Goal: Use online tool/utility: Utilize a website feature to perform a specific function

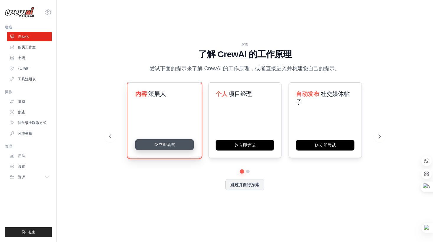
click at [165, 143] on button "立即尝试" at bounding box center [164, 144] width 58 height 11
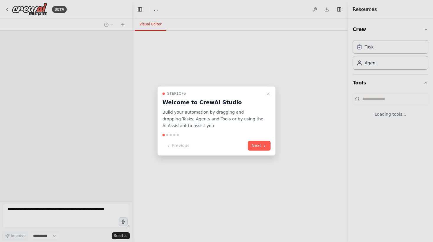
select select "****"
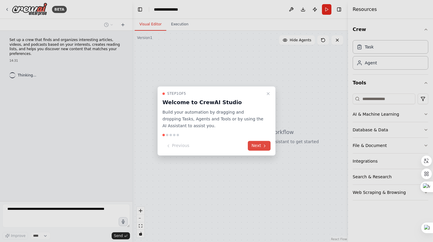
click at [260, 145] on button "Next" at bounding box center [259, 146] width 23 height 10
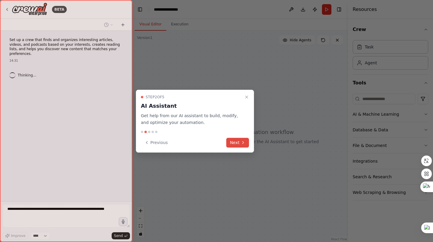
click at [236, 143] on button "Next" at bounding box center [237, 143] width 23 height 10
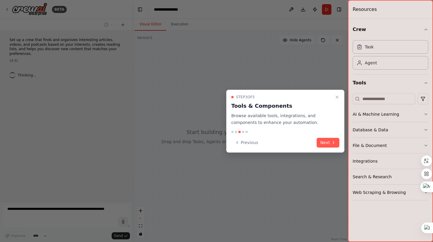
click at [236, 143] on icon at bounding box center [237, 142] width 5 height 5
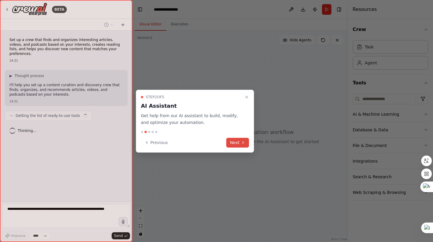
click at [244, 144] on icon at bounding box center [243, 142] width 5 height 5
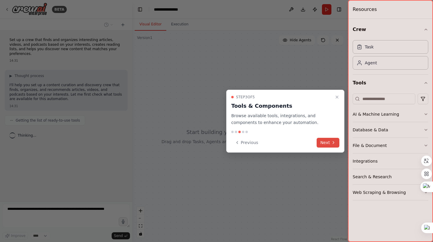
click at [321, 142] on button "Next" at bounding box center [327, 143] width 23 height 10
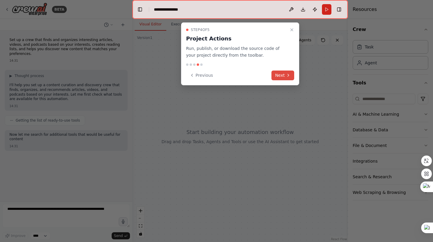
click at [281, 79] on button "Next" at bounding box center [282, 76] width 23 height 10
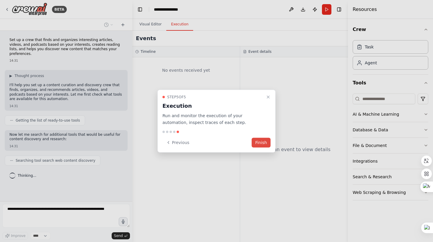
click at [264, 146] on button "Finish" at bounding box center [260, 143] width 19 height 10
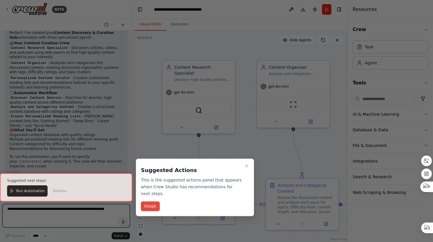
scroll to position [377, 0]
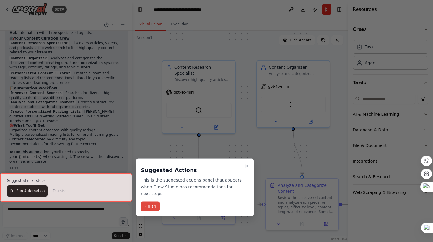
click at [151, 208] on button "Finish" at bounding box center [150, 207] width 19 height 10
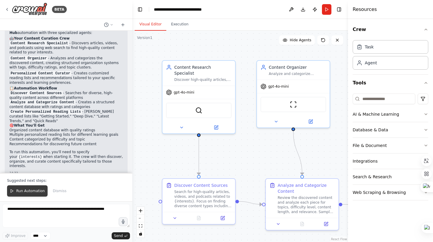
click at [31, 194] on button "Run Automation" at bounding box center [27, 190] width 40 height 11
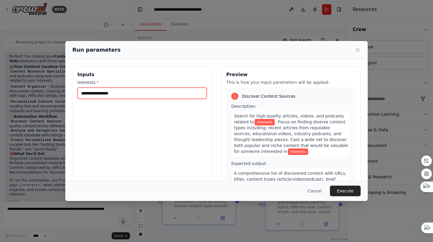
click at [104, 96] on input "interests *" at bounding box center [141, 93] width 129 height 11
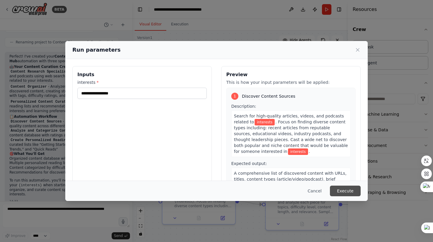
click at [343, 188] on button "Execute" at bounding box center [345, 191] width 31 height 11
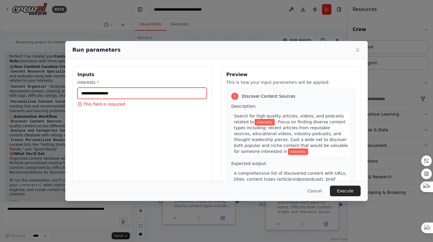
click at [131, 94] on input "interests *" at bounding box center [141, 93] width 129 height 11
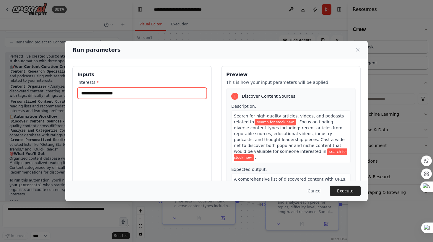
type input "**********"
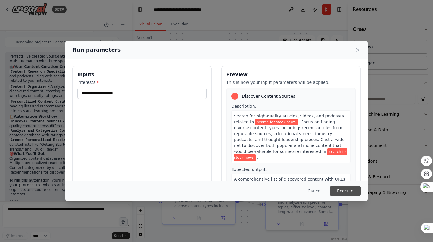
click at [349, 190] on button "Execute" at bounding box center [345, 191] width 31 height 11
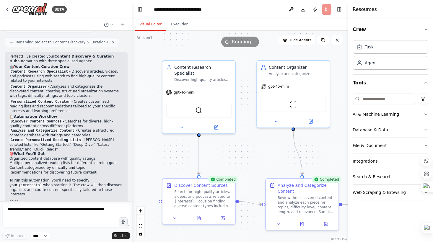
scroll to position [377, 0]
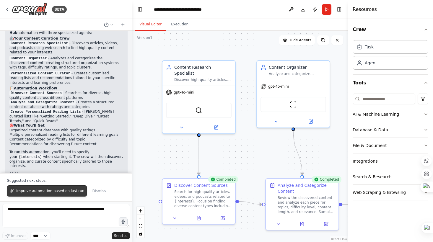
click at [51, 190] on span "Improve automation based on last run" at bounding box center [50, 191] width 68 height 5
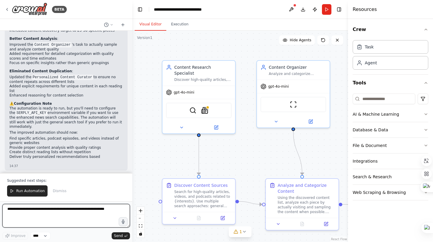
scroll to position [824, 0]
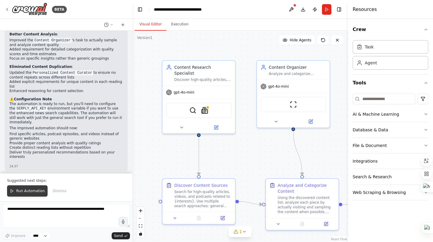
click at [25, 194] on button "Run Automation" at bounding box center [27, 190] width 40 height 11
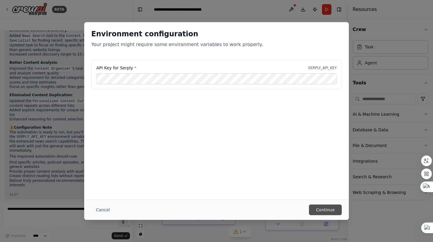
click at [327, 205] on button "Continue" at bounding box center [325, 210] width 33 height 11
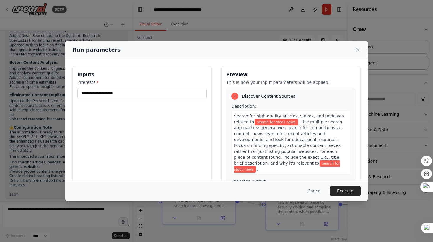
click at [351, 185] on div "Cancel Execute" at bounding box center [216, 191] width 302 height 20
click at [351, 191] on button "Execute" at bounding box center [345, 191] width 31 height 11
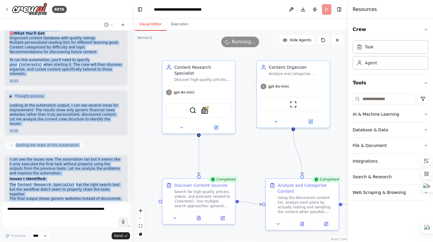
scroll to position [474, 0]
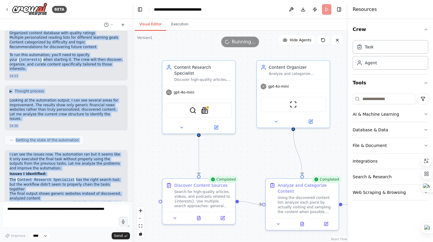
drag, startPoint x: 10, startPoint y: 84, endPoint x: 92, endPoint y: 61, distance: 85.1
click at [92, 61] on div "Perfect! I've created your Content Discovery & Curation Hub automation with thr…" at bounding box center [65, 1] width 113 height 144
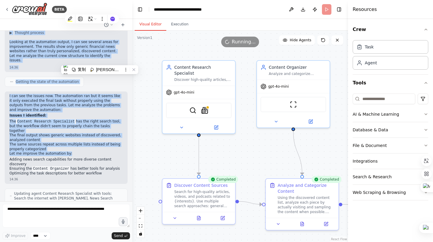
scroll to position [537, 0]
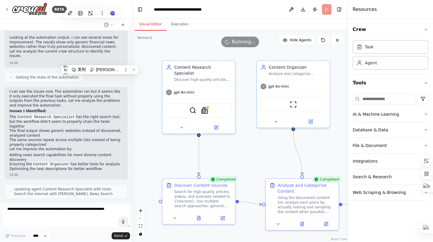
click at [102, 138] on li "The same sources repeat across multiple lists instead of being properly categor…" at bounding box center [65, 142] width 113 height 9
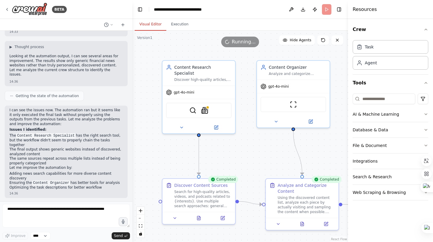
scroll to position [507, 0]
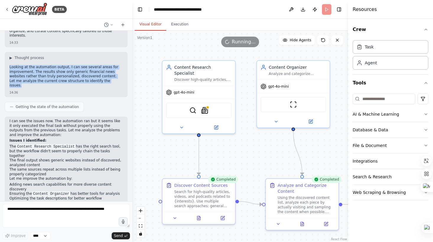
drag, startPoint x: 10, startPoint y: 58, endPoint x: 105, endPoint y: 73, distance: 96.9
click at [105, 73] on p "Looking at the automation output, I can see several areas for improvement. The …" at bounding box center [65, 76] width 113 height 23
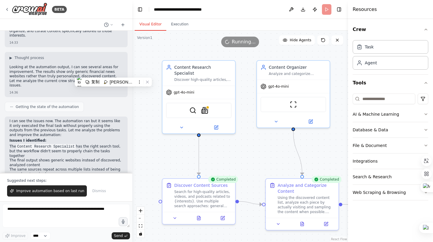
click at [99, 119] on p "I can see the issues now. The automation ran but it seems like it only executed…" at bounding box center [65, 128] width 113 height 18
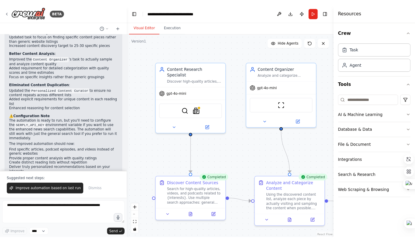
scroll to position [824, 0]
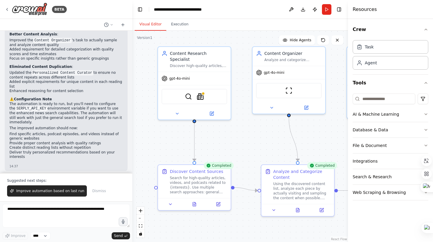
drag, startPoint x: 333, startPoint y: 116, endPoint x: 329, endPoint y: 102, distance: 14.6
click at [329, 102] on div ".deletable-edge-delete-btn { width: 20px; height: 20px; border: 0px solid #ffff…" at bounding box center [239, 136] width 215 height 211
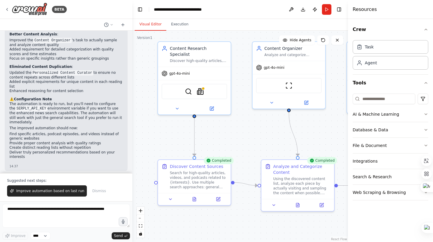
drag, startPoint x: 328, startPoint y: 138, endPoint x: 328, endPoint y: 133, distance: 5.0
click at [328, 133] on div ".deletable-edge-delete-btn { width: 20px; height: 20px; border: 0px solid #ffff…" at bounding box center [239, 136] width 215 height 211
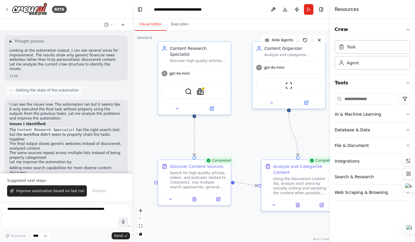
scroll to position [534, 0]
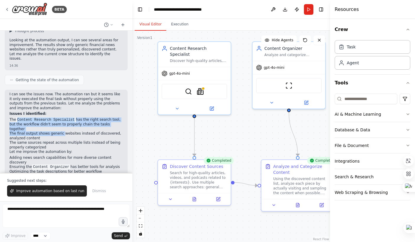
drag, startPoint x: 17, startPoint y: 107, endPoint x: 62, endPoint y: 115, distance: 45.6
click at [62, 117] on ol "The Content Research Specialist has the right search tool, but the workflow did…" at bounding box center [65, 133] width 113 height 32
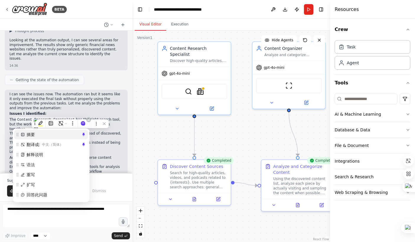
click at [82, 130] on div "摘要" at bounding box center [51, 134] width 74 height 9
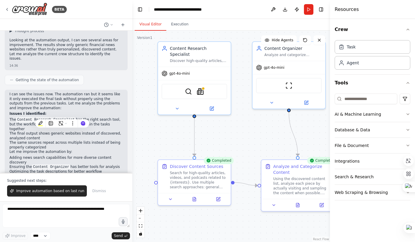
scroll to position [824, 0]
